Goal: Navigation & Orientation: Find specific page/section

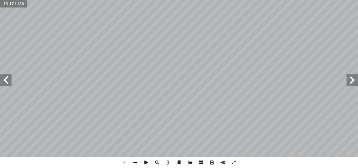
click at [135, 160] on span at bounding box center [135, 162] width 11 height 11
click at [8, 79] on span at bounding box center [6, 80] width 12 height 12
click at [354, 79] on span at bounding box center [352, 80] width 12 height 12
click at [252, 38] on html "الصفحة الرئيسية الصف الأول الصف الثاني الصف الثالث الصف الرابع الصف الخامس الصف…" at bounding box center [179, 19] width 358 height 38
click at [304, 0] on html "الصفحة الرئيسية الصف الأول الصف الثاني الصف الثالث الصف الرابع الصف الخامس الصف…" at bounding box center [179, 19] width 358 height 38
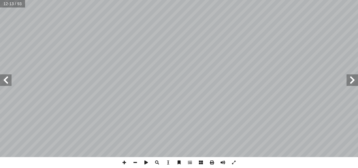
click at [279, 0] on html "الصفحة الرئيسية الصف الأول الصف الثاني الصف الثالث الصف الرابع الصف الخامس الصف…" at bounding box center [179, 19] width 358 height 38
click at [137, 160] on span at bounding box center [135, 162] width 11 height 11
click at [356, 79] on span at bounding box center [352, 80] width 12 height 12
click at [8, 77] on span at bounding box center [6, 80] width 12 height 12
click at [6, 84] on span at bounding box center [6, 80] width 12 height 12
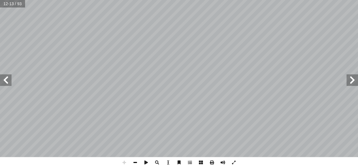
click at [140, 161] on span at bounding box center [135, 162] width 11 height 11
click at [5, 82] on span at bounding box center [6, 80] width 12 height 12
click at [118, 0] on html "الصفحة الرئيسية الصف الأول الصف الثاني الصف الثالث الصف الرابع الصف الخامس الصف…" at bounding box center [179, 19] width 358 height 38
